Goal: Task Accomplishment & Management: Manage account settings

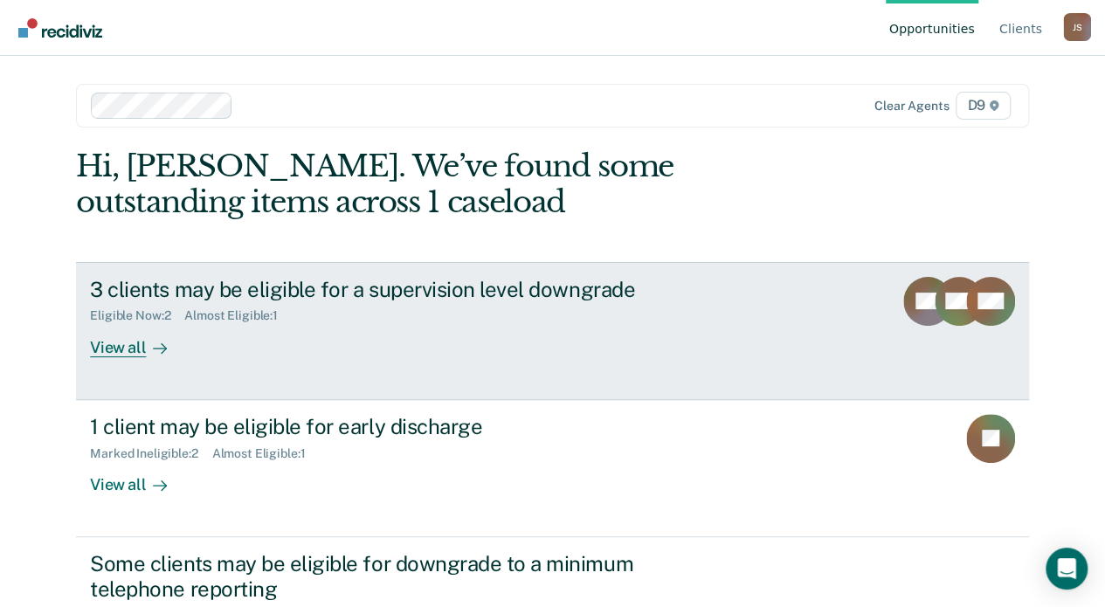
click at [119, 315] on div "Eligible Now : 2" at bounding box center [137, 315] width 94 height 15
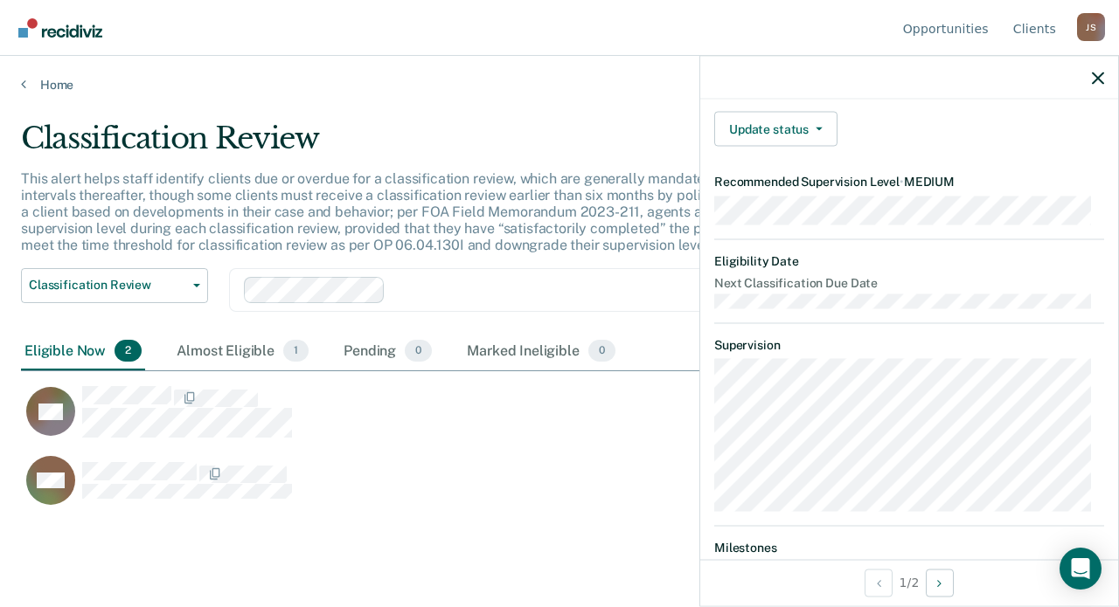
scroll to position [95, 0]
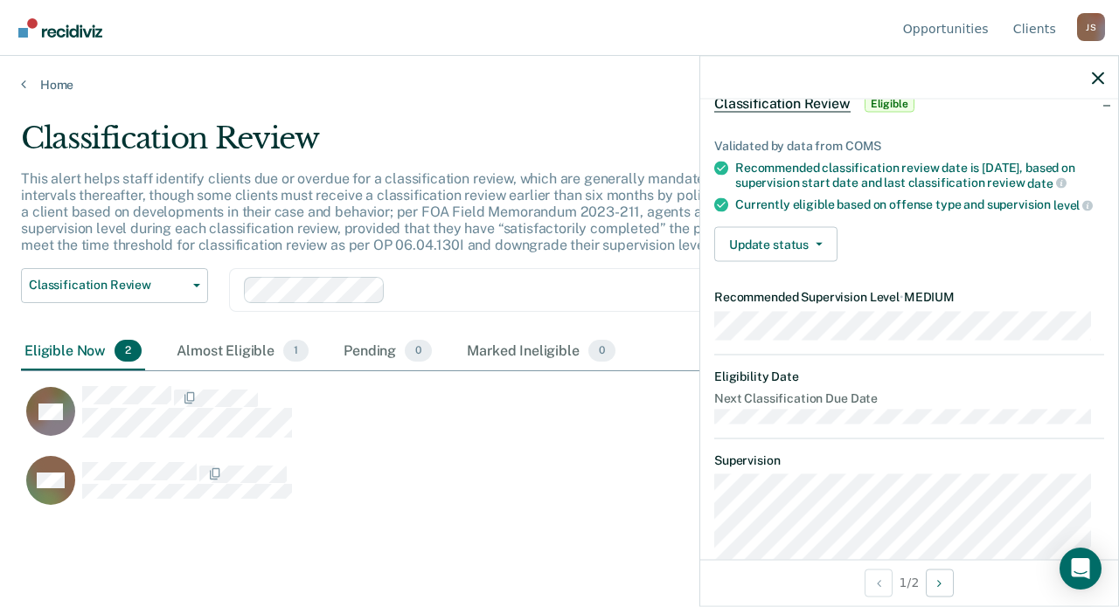
click at [409, 468] on div "WH" at bounding box center [481, 480] width 921 height 51
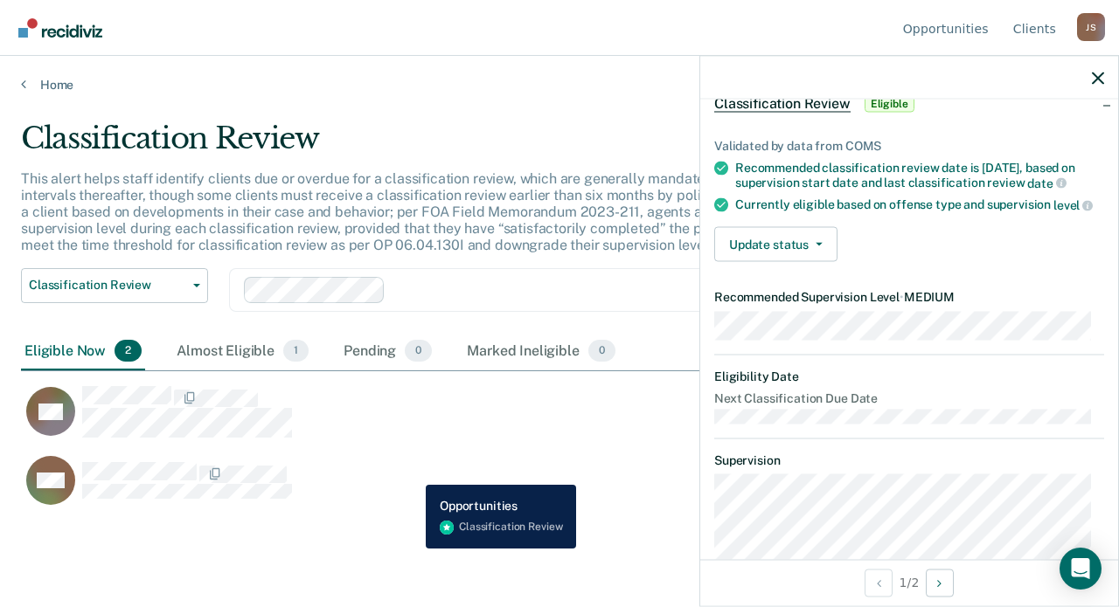
click at [412, 473] on div "WH" at bounding box center [481, 480] width 921 height 51
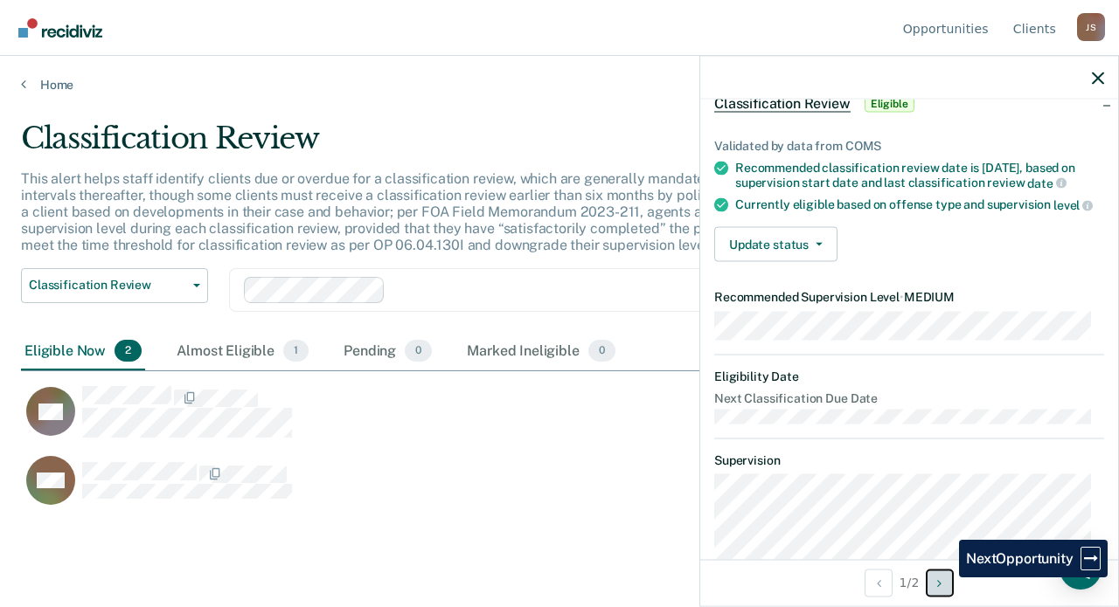
click at [946, 578] on button "Next Opportunity" at bounding box center [939, 583] width 28 height 28
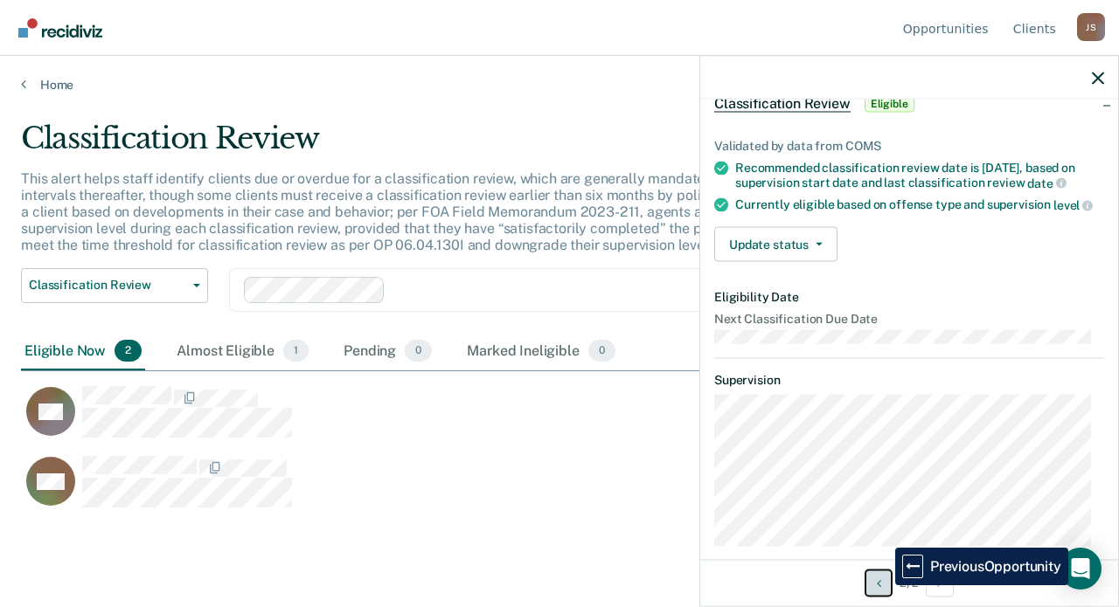
click at [882, 585] on button "Previous Opportunity" at bounding box center [878, 583] width 28 height 28
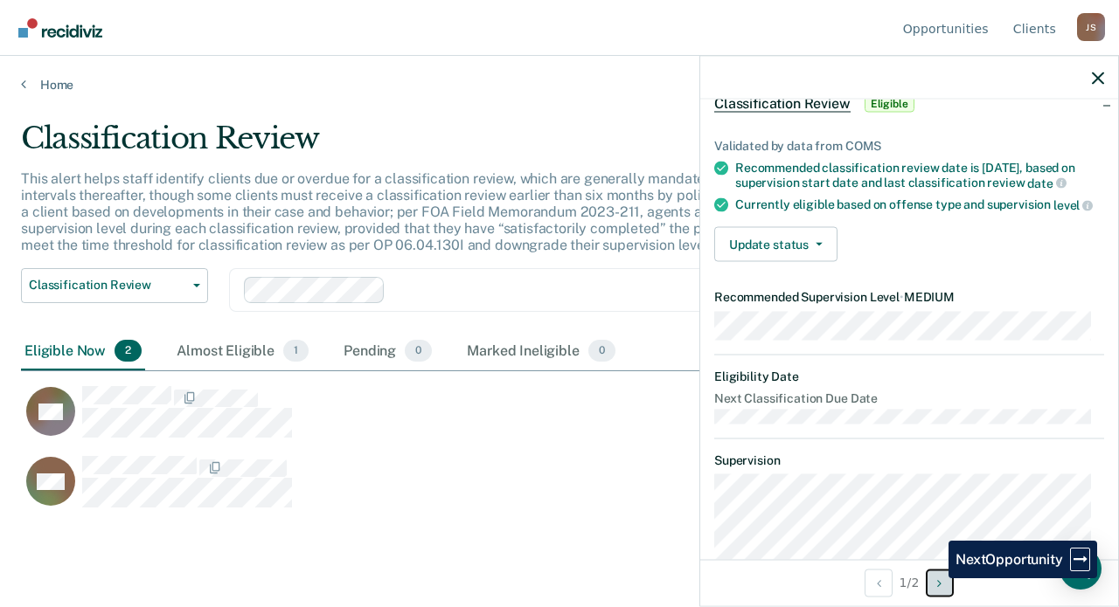
click at [935, 579] on button "Next Opportunity" at bounding box center [939, 583] width 28 height 28
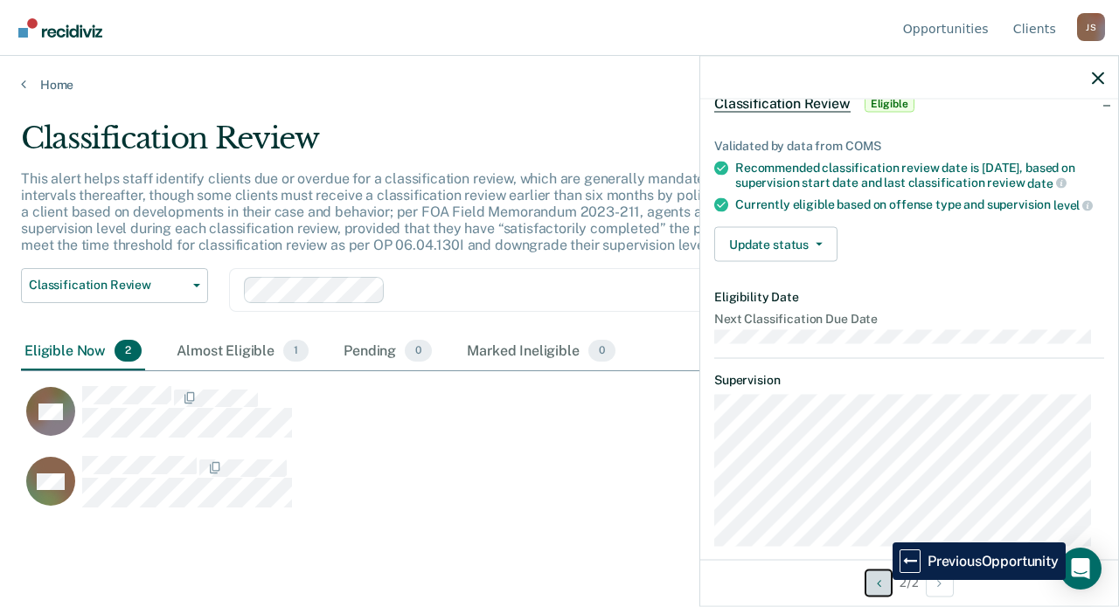
click at [879, 580] on button "Previous Opportunity" at bounding box center [878, 583] width 28 height 28
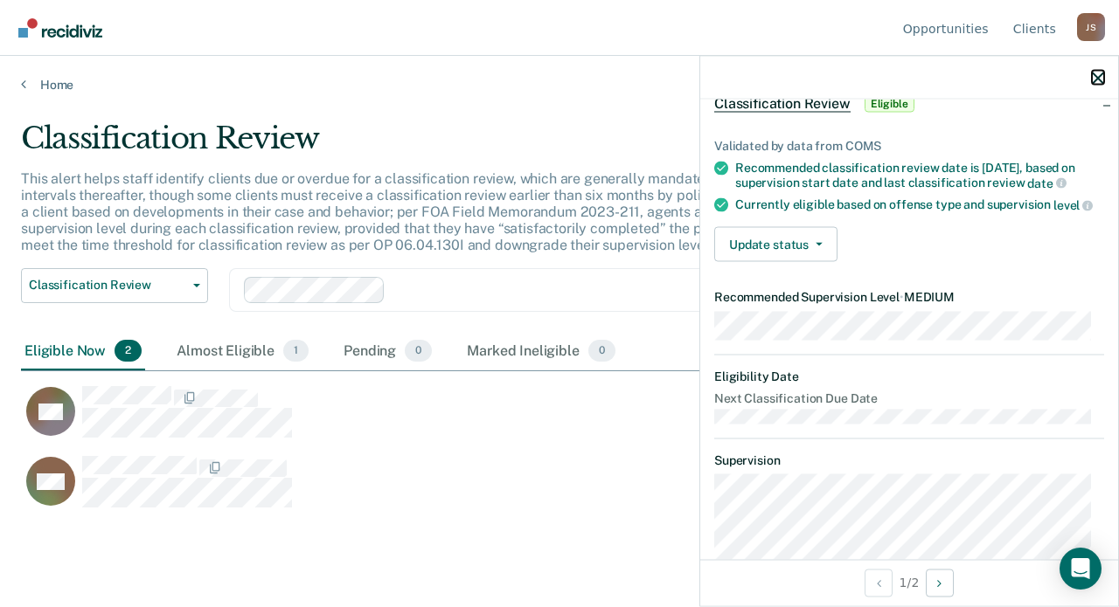
click at [1098, 80] on icon "button" at bounding box center [1097, 78] width 12 height 12
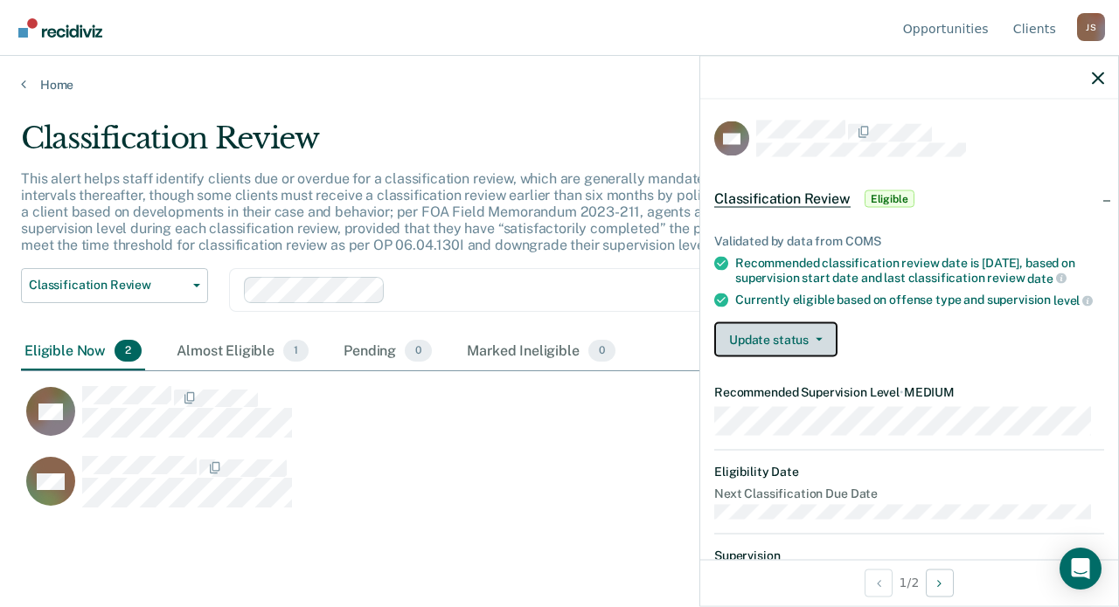
click at [755, 353] on button "Update status" at bounding box center [775, 339] width 123 height 35
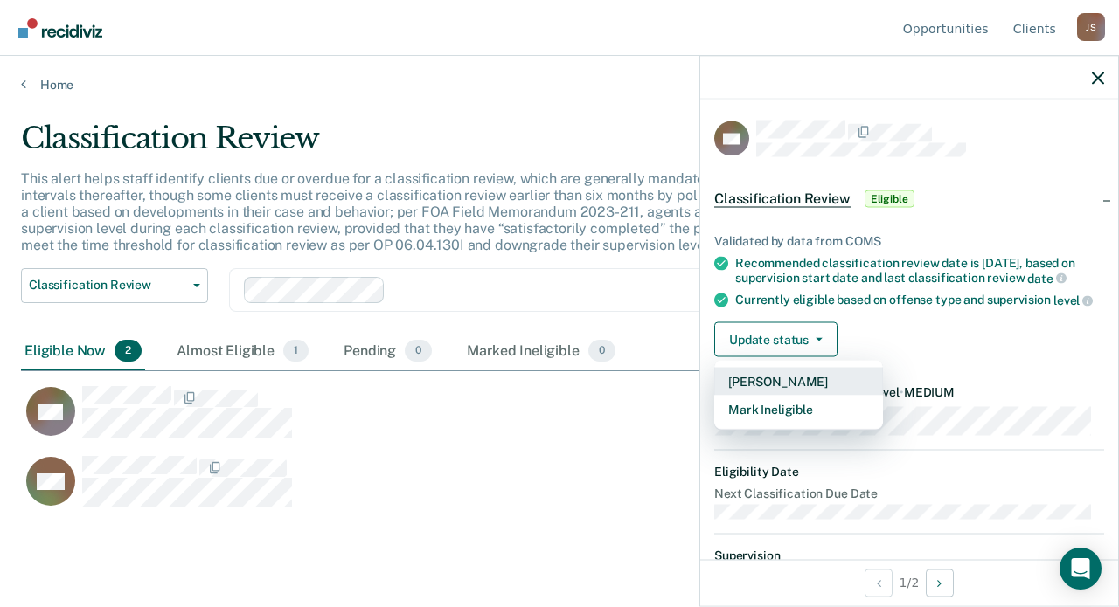
click at [752, 394] on button "[PERSON_NAME]" at bounding box center [798, 382] width 169 height 28
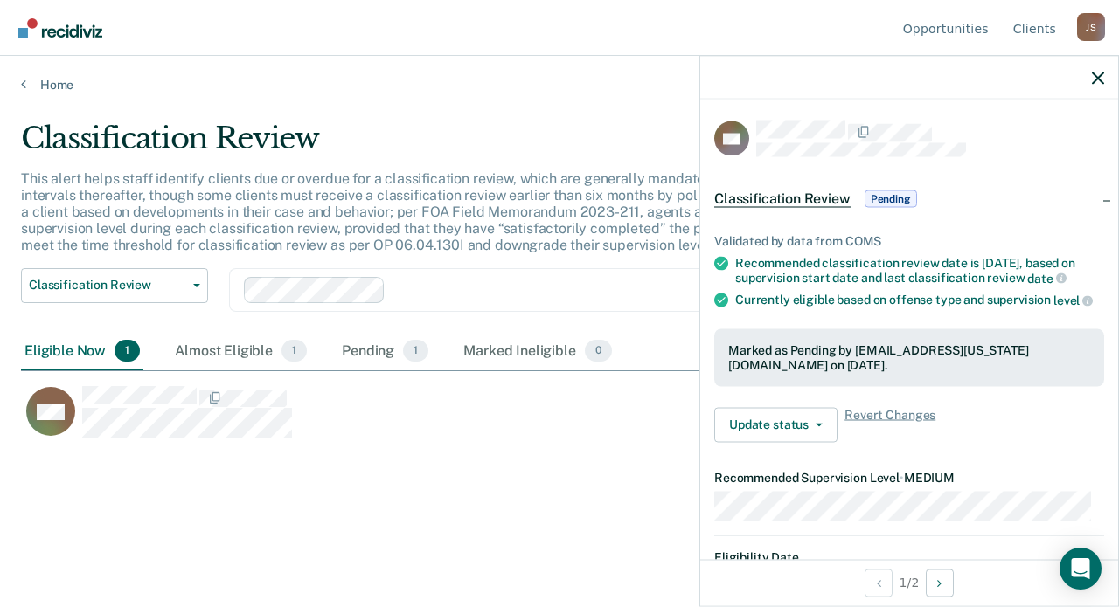
click at [300, 449] on div "WH" at bounding box center [492, 420] width 942 height 70
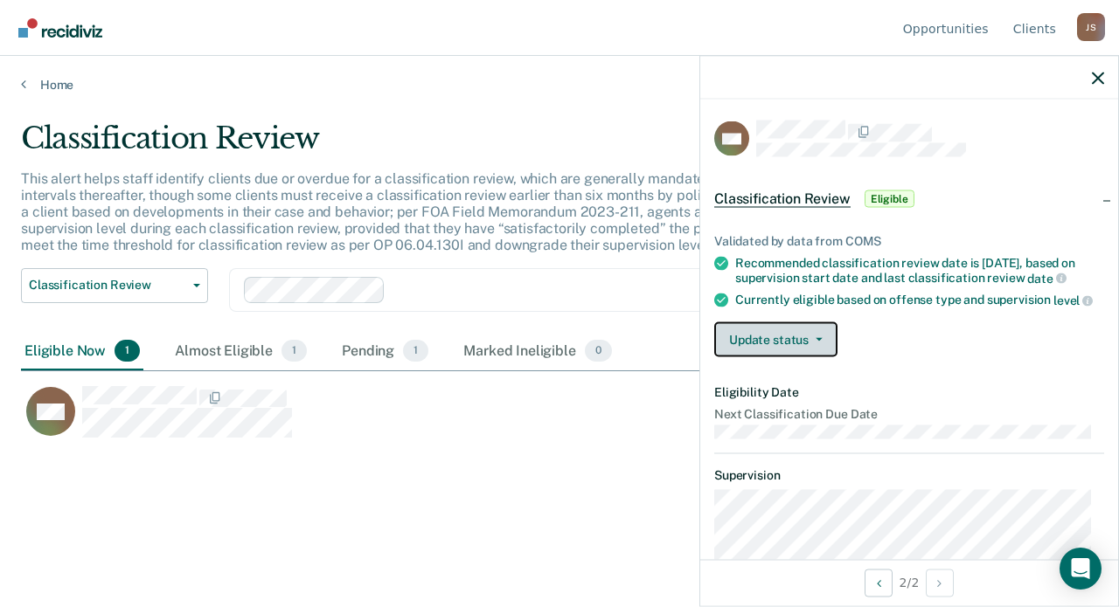
click at [773, 357] on button "Update status" at bounding box center [775, 339] width 123 height 35
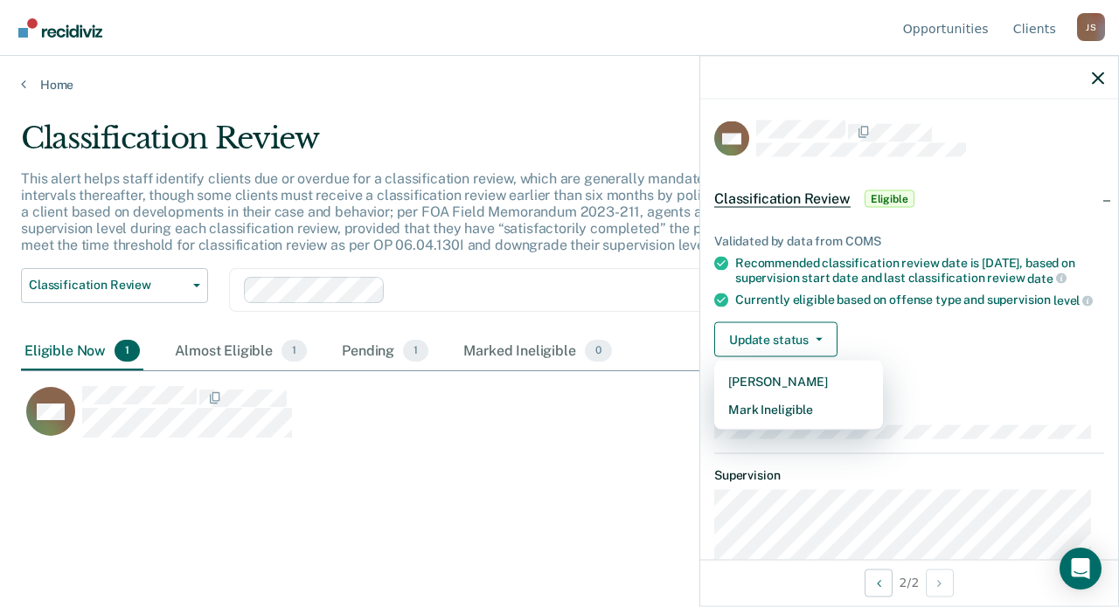
click at [888, 371] on div "Validated by data from COMS Recommended classification review date is [DATE], b…" at bounding box center [909, 288] width 418 height 165
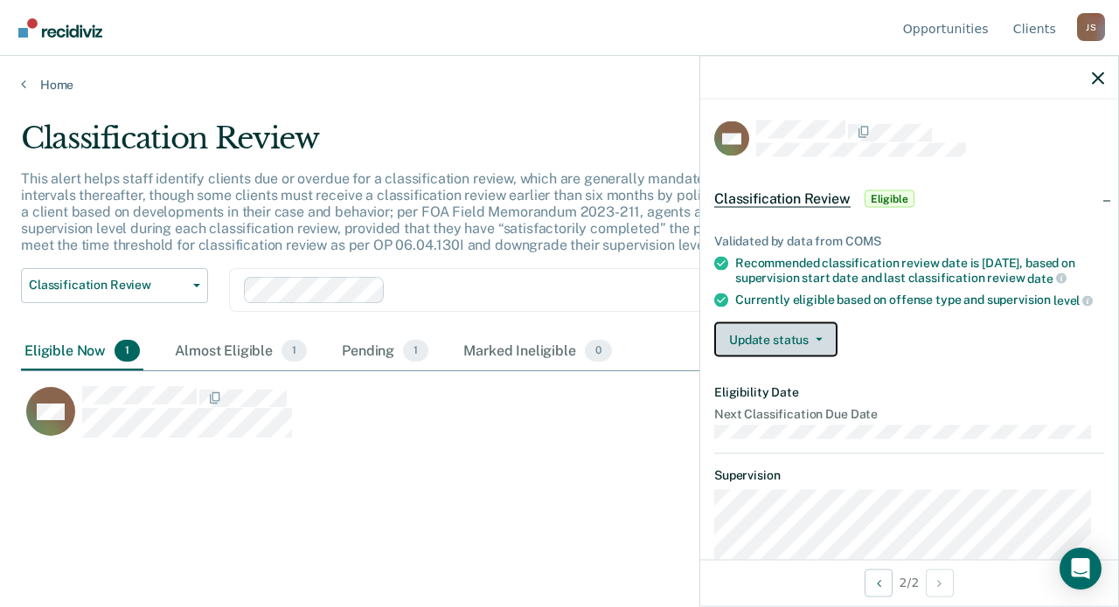
click at [739, 350] on button "Update status" at bounding box center [775, 339] width 123 height 35
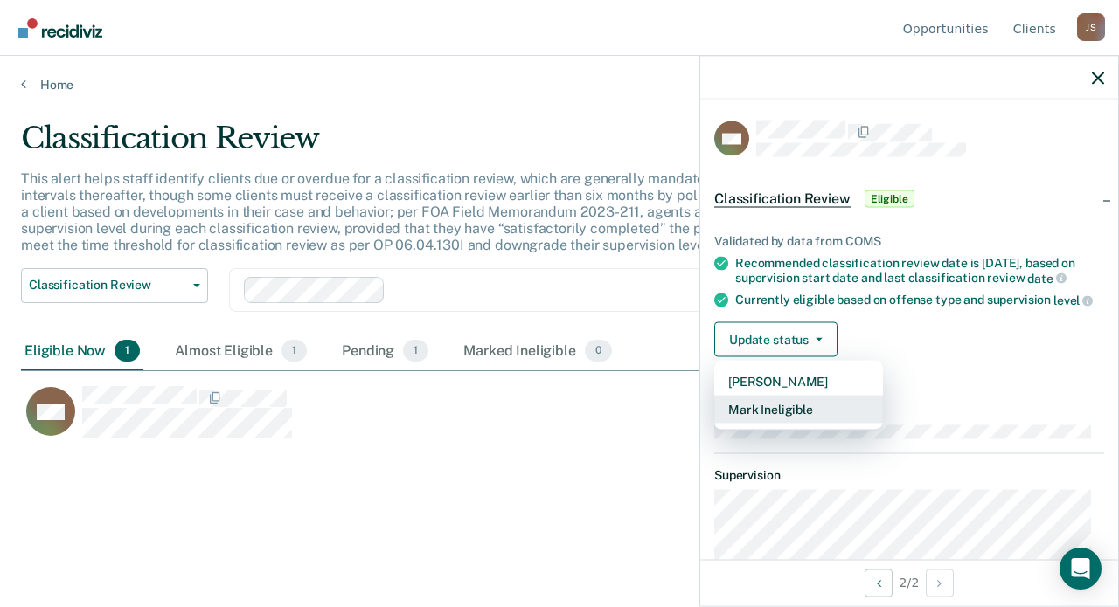
click at [793, 423] on button "Mark Ineligible" at bounding box center [798, 410] width 169 height 28
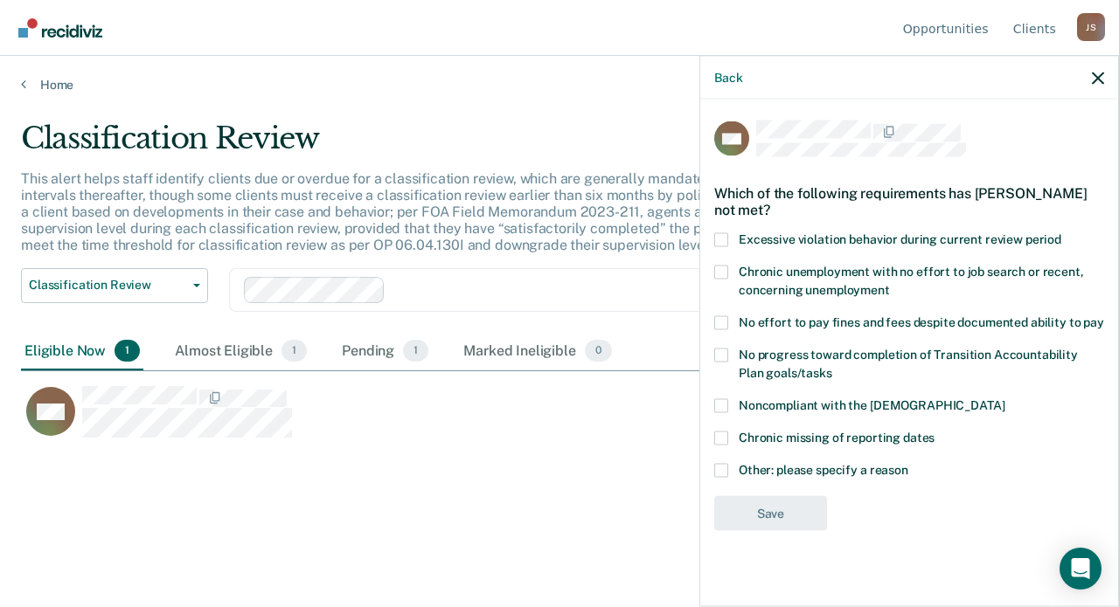
click at [723, 473] on span at bounding box center [721, 470] width 14 height 14
click at [908, 463] on input "Other: please specify a reason" at bounding box center [908, 463] width 0 height 0
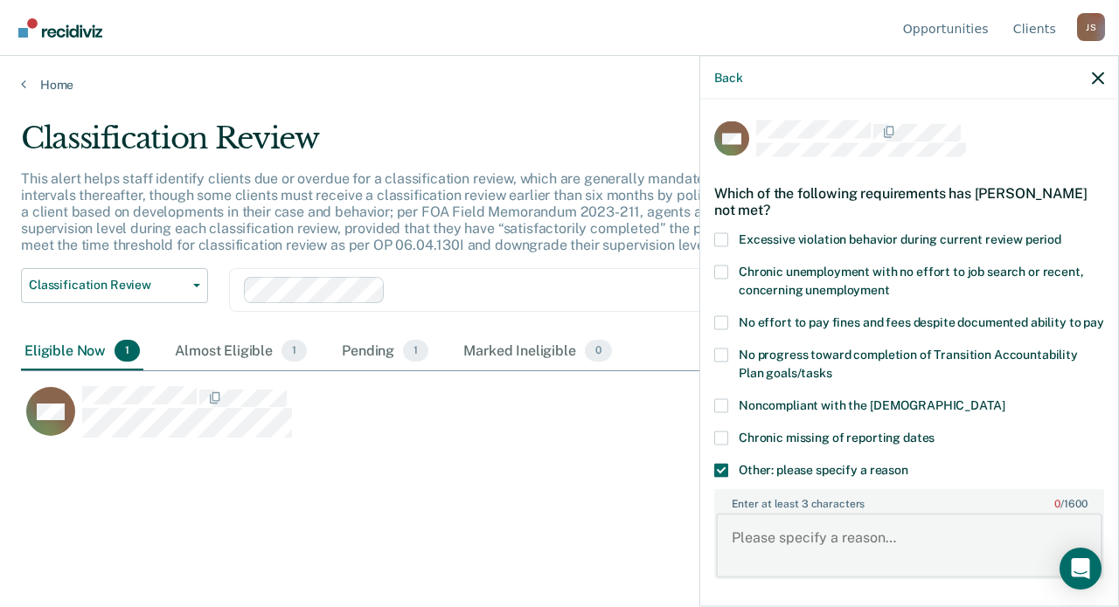
click at [793, 564] on textarea "Enter at least 3 characters 0 / 1600" at bounding box center [909, 546] width 386 height 65
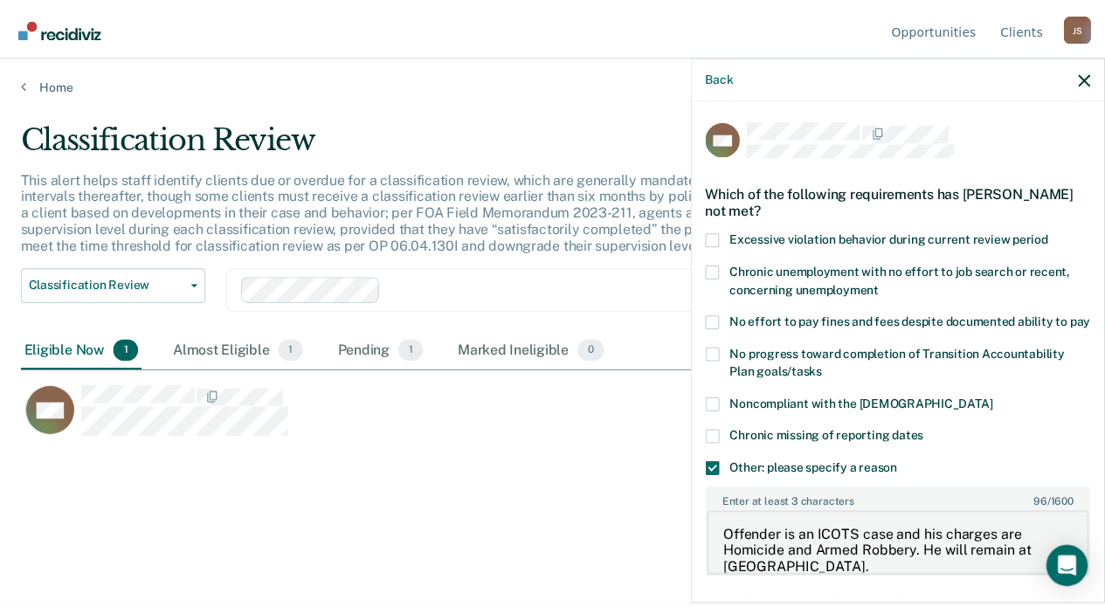
scroll to position [138, 0]
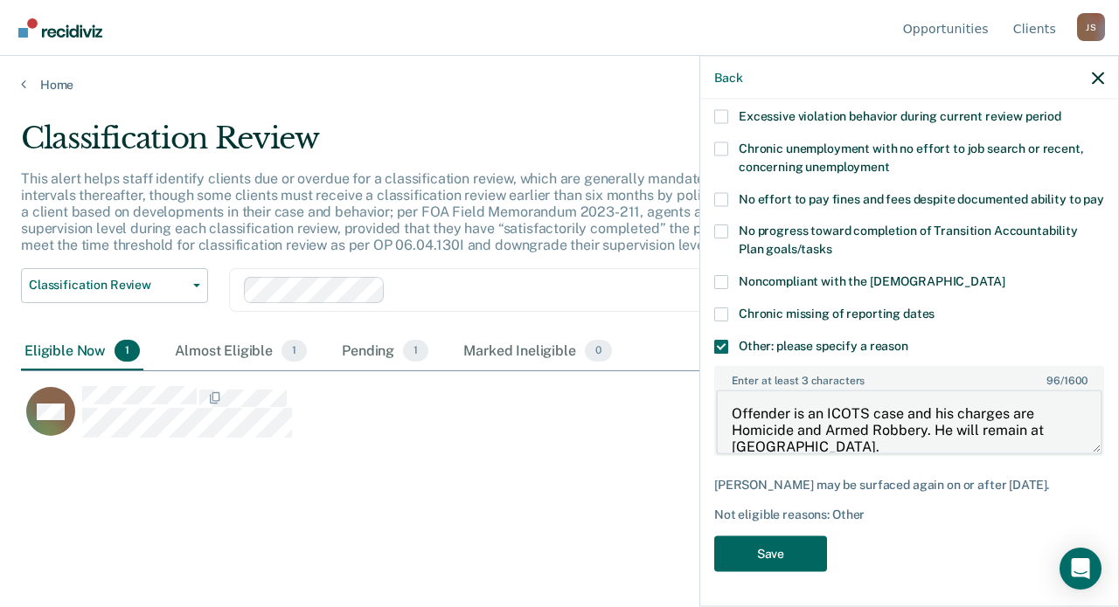
type textarea "Offender is an ICOTS case and his charges are Homicide and Armed Robbery. He wi…"
click at [780, 551] on button "Save" at bounding box center [770, 554] width 113 height 36
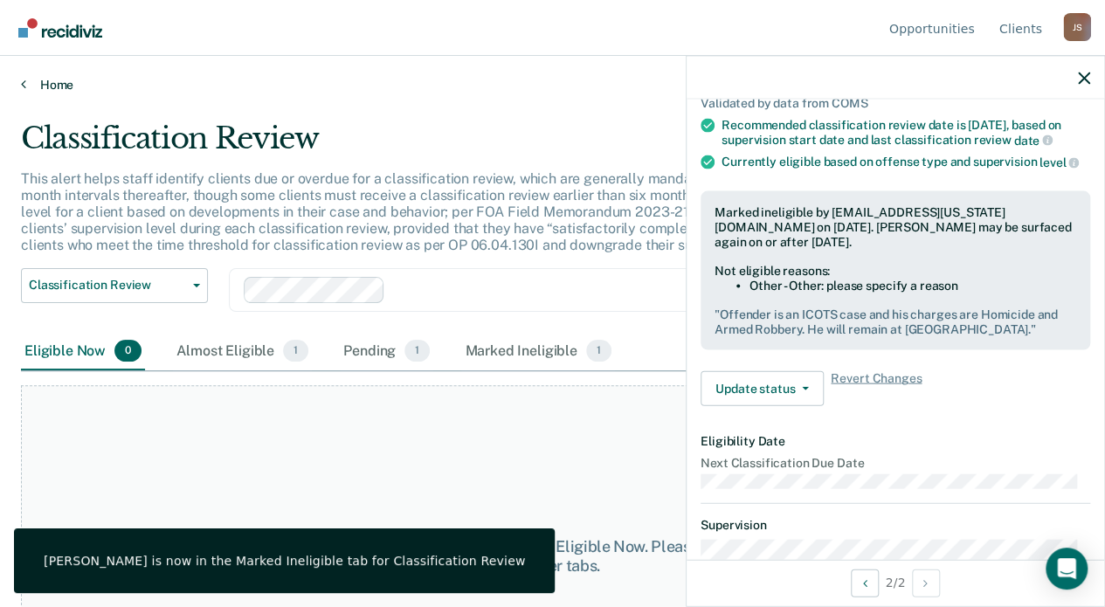
click at [38, 83] on link "Home" at bounding box center [553, 85] width 1064 height 16
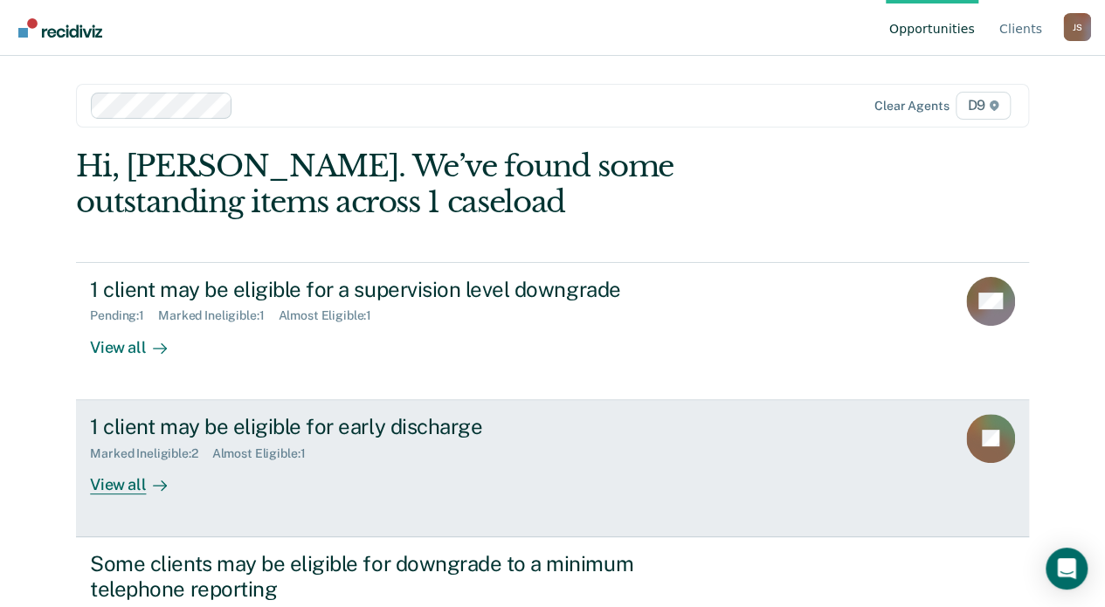
scroll to position [87, 0]
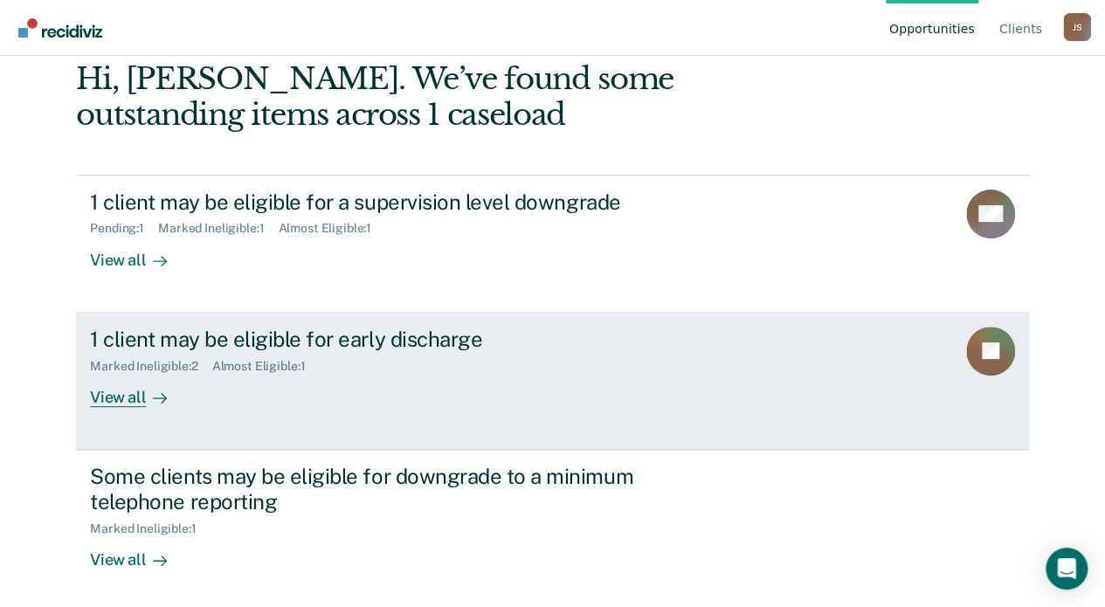
click at [119, 391] on div "View all" at bounding box center [139, 390] width 98 height 34
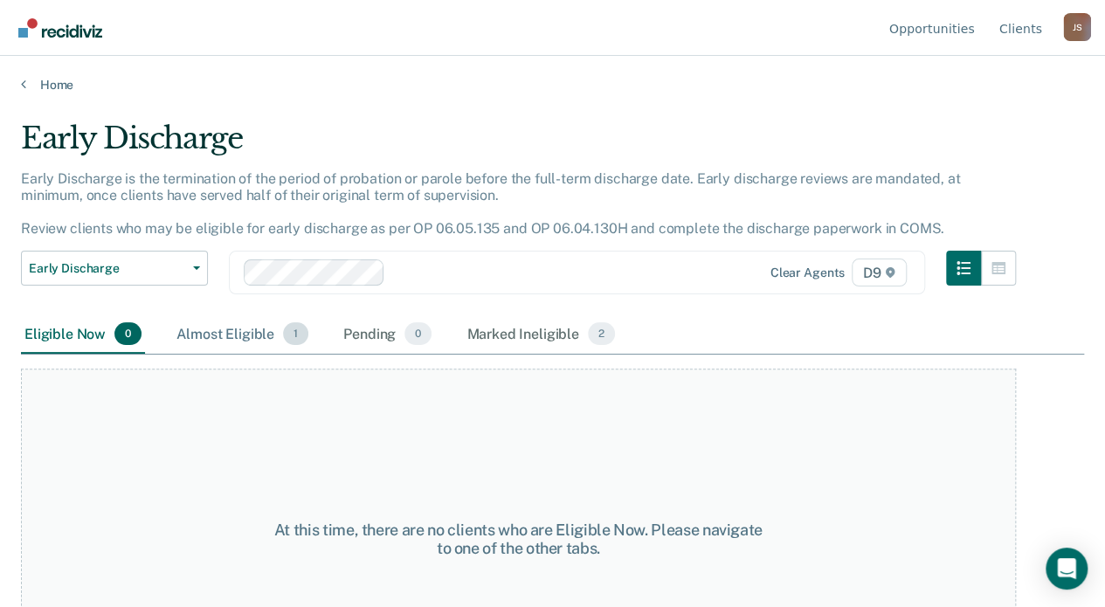
click at [221, 332] on div "Almost Eligible 1" at bounding box center [242, 334] width 139 height 38
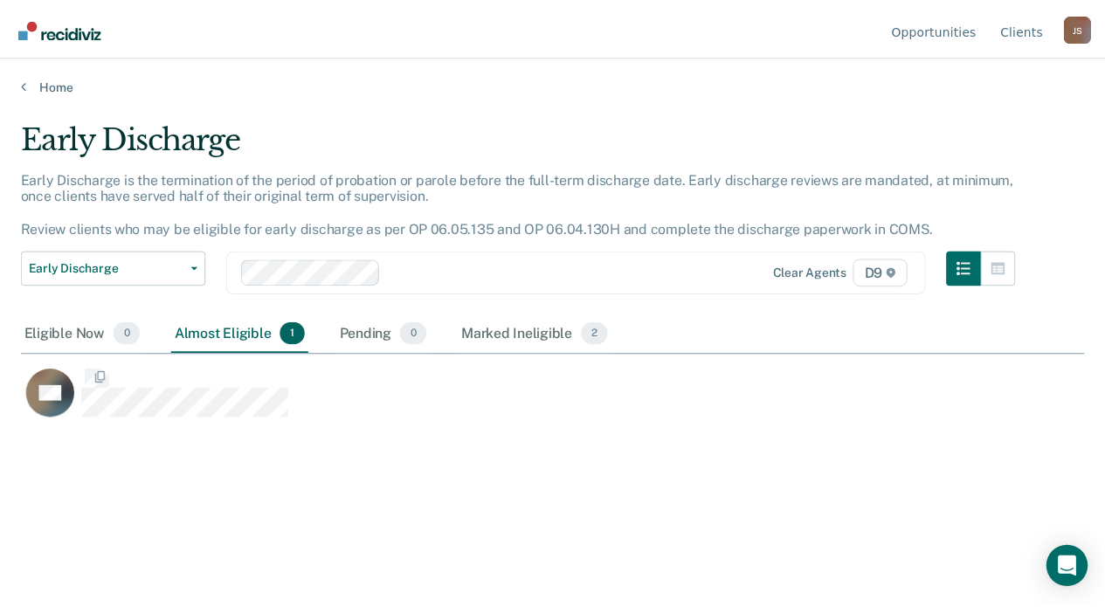
scroll to position [341, 1063]
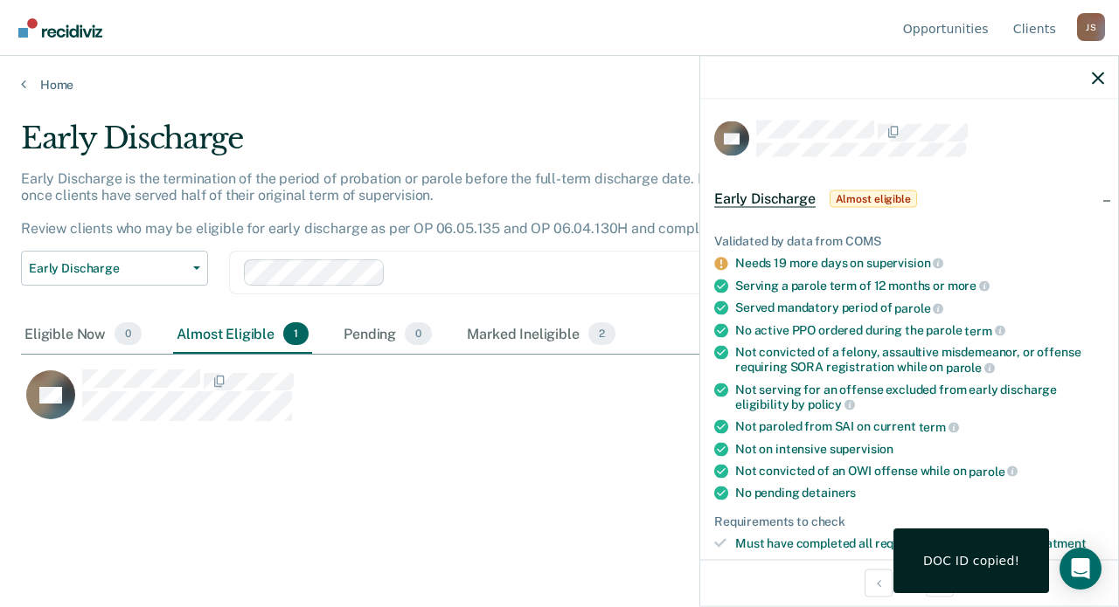
click at [557, 475] on div "Early Discharge Early Discharge is the termination of the period of probation o…" at bounding box center [559, 299] width 1077 height 356
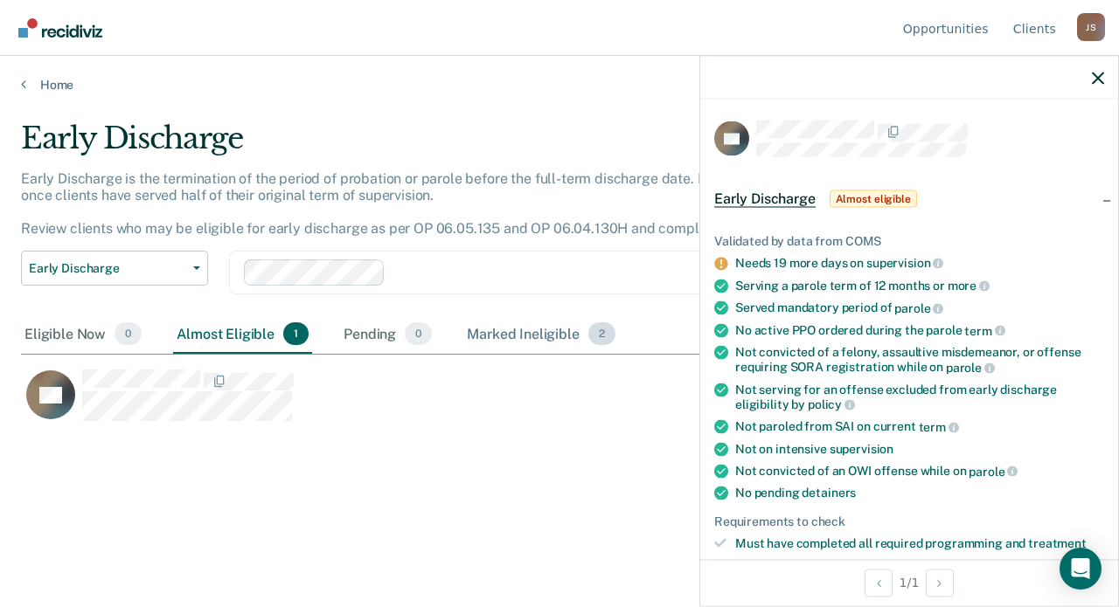
click at [551, 330] on div "Marked Ineligible 2" at bounding box center [541, 334] width 156 height 38
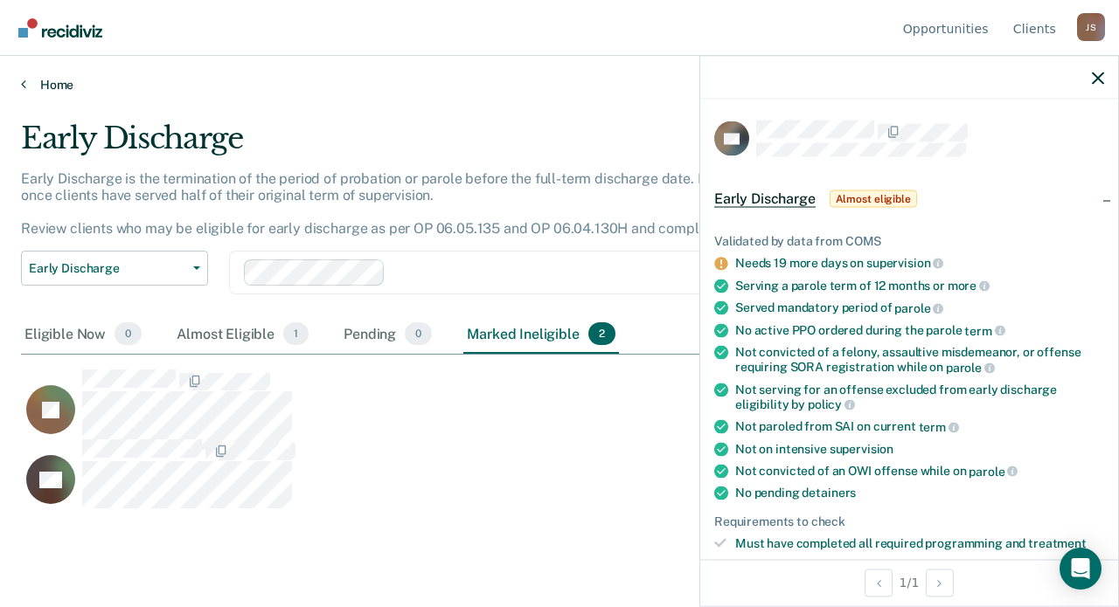
click at [46, 82] on link "Home" at bounding box center [559, 85] width 1077 height 16
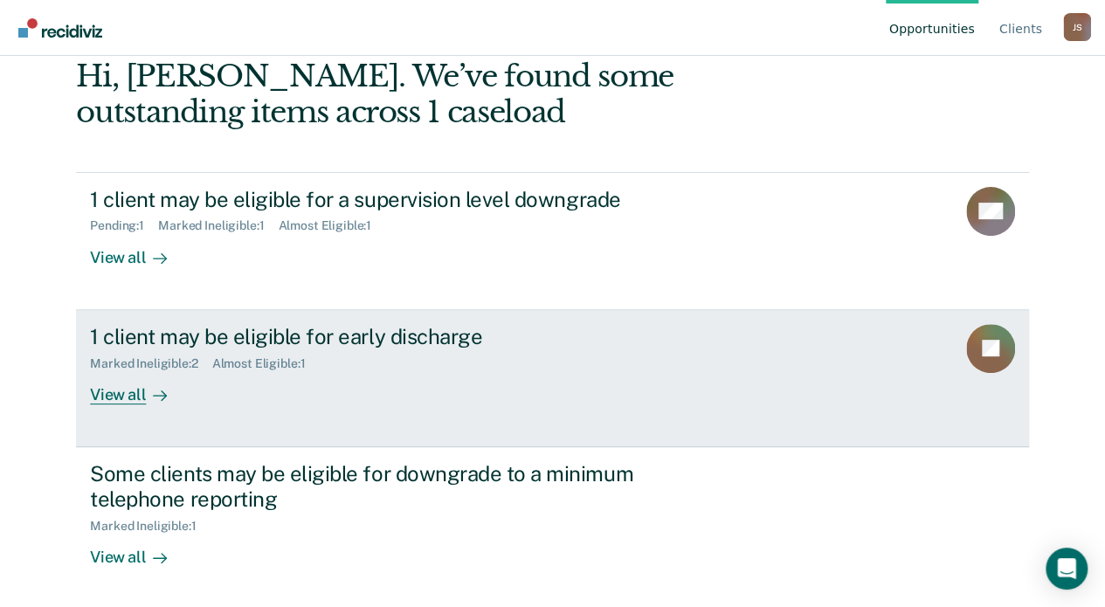
scroll to position [91, 0]
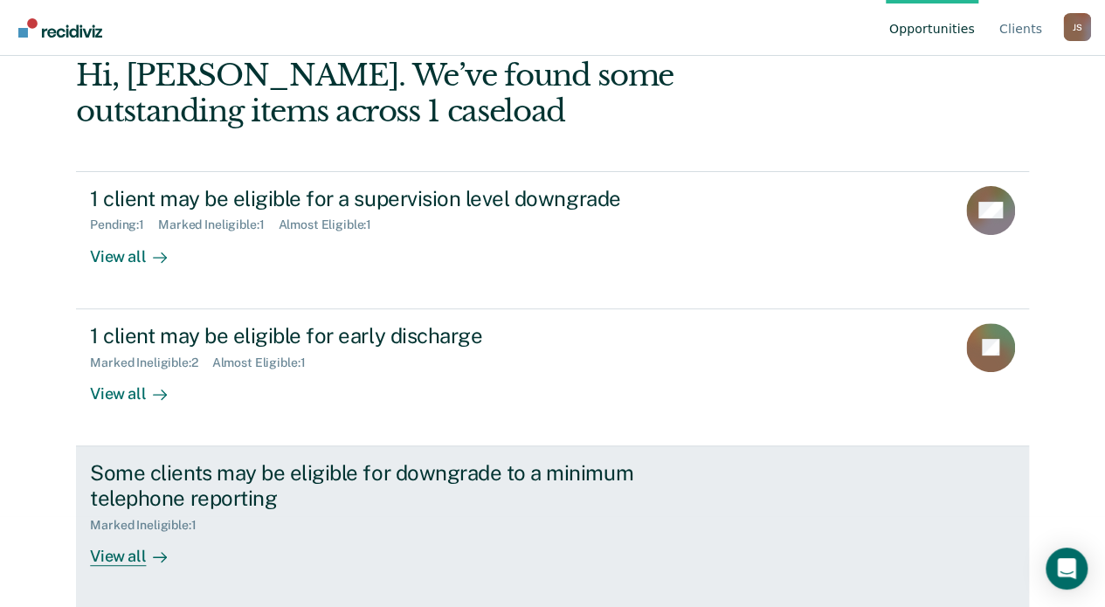
click at [131, 559] on div "View all" at bounding box center [139, 549] width 98 height 34
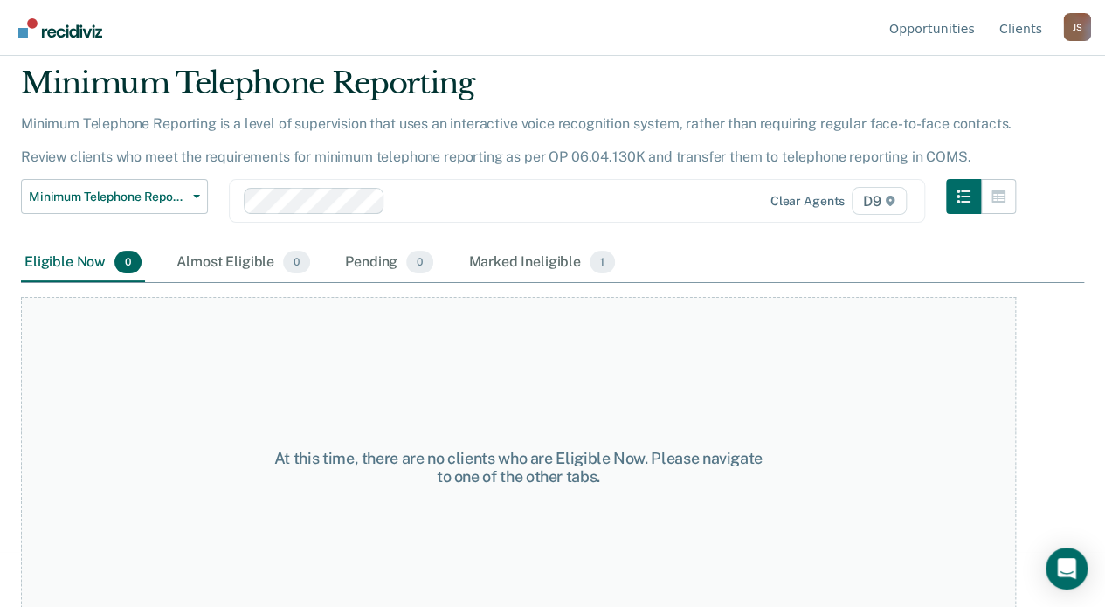
scroll to position [84, 0]
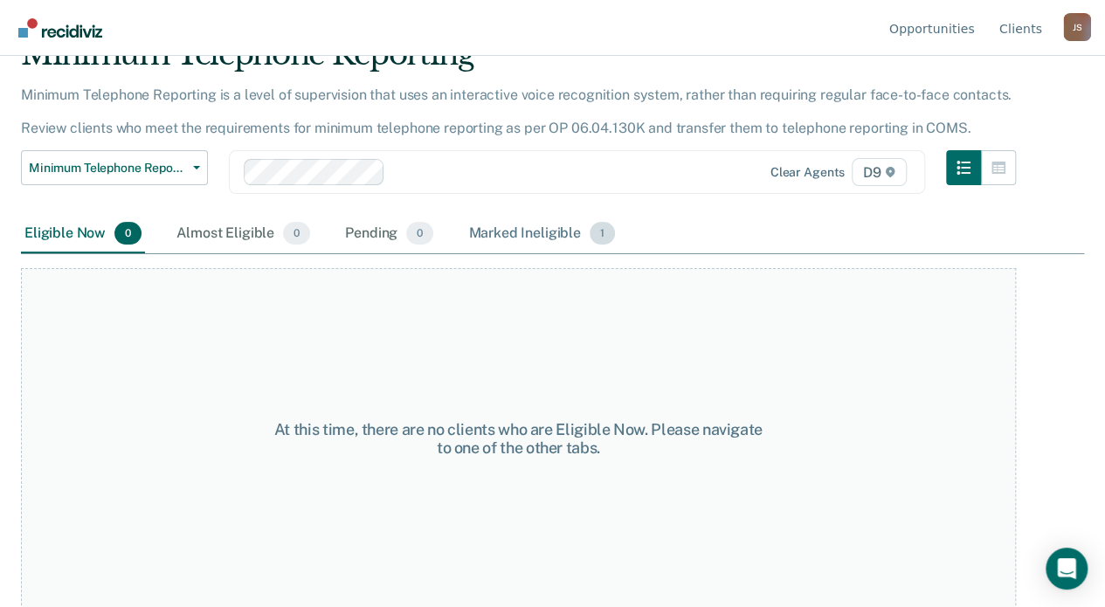
click at [503, 232] on div "Marked Ineligible 1" at bounding box center [542, 234] width 154 height 38
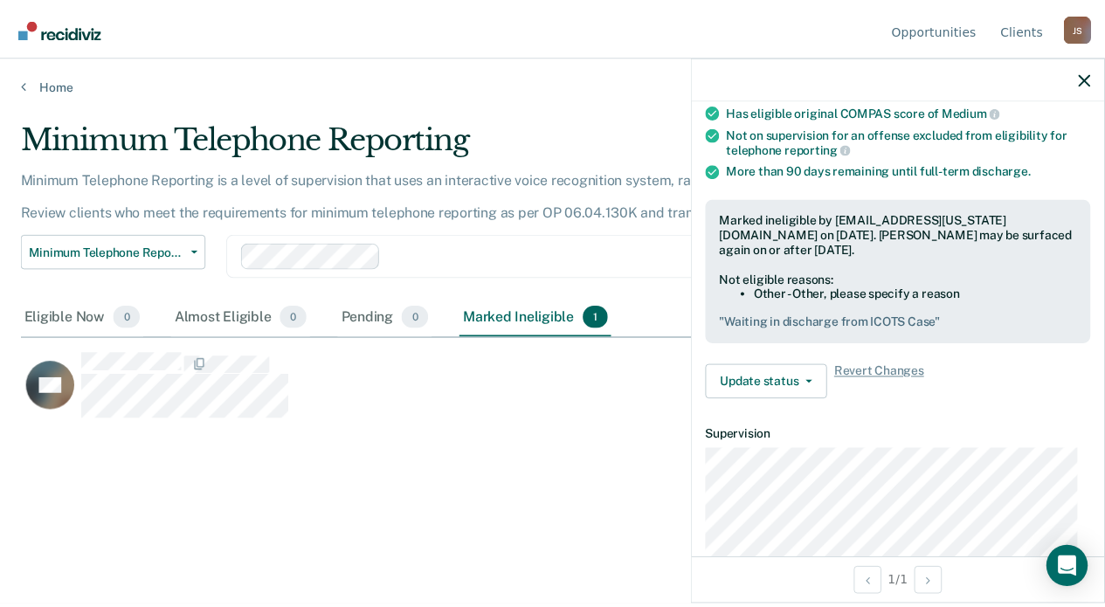
scroll to position [0, 0]
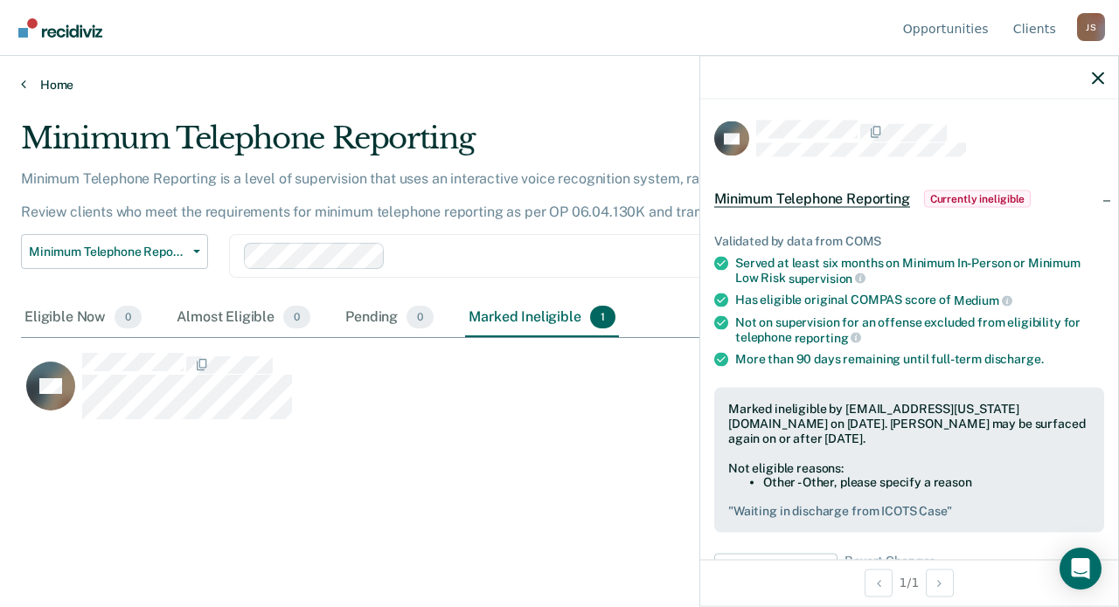
click at [55, 80] on link "Home" at bounding box center [559, 85] width 1077 height 16
